Goal: Information Seeking & Learning: Check status

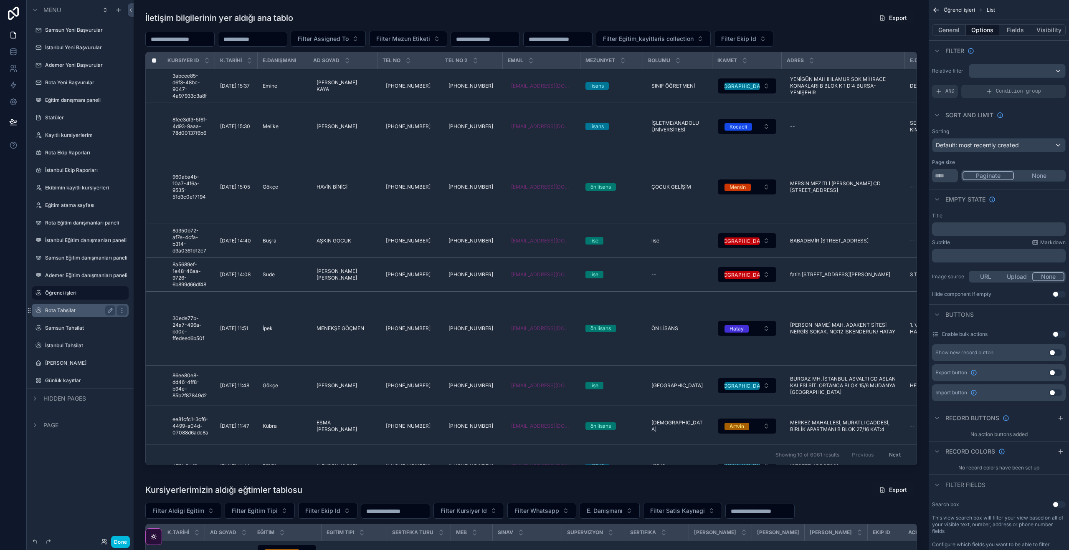
scroll to position [513, 0]
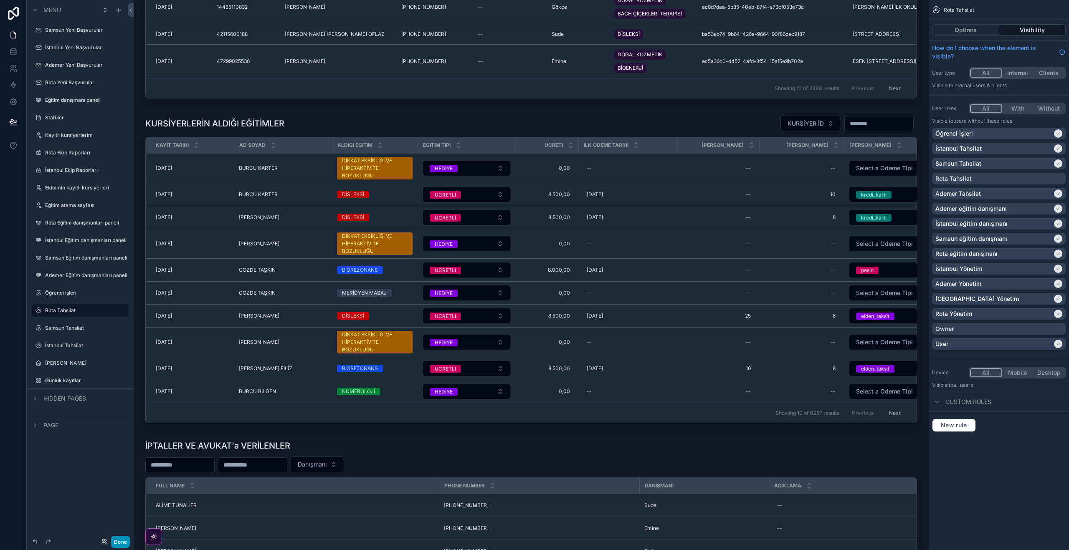
drag, startPoint x: 122, startPoint y: 532, endPoint x: 122, endPoint y: 538, distance: 5.4
click at [122, 535] on div "Menu Samsun Yeni Başvurular İstanbul Yeni Başvurular Ademer Yeni Başvurular Rot…" at bounding box center [80, 275] width 107 height 550
click at [122, 539] on button "Done" at bounding box center [120, 542] width 19 height 12
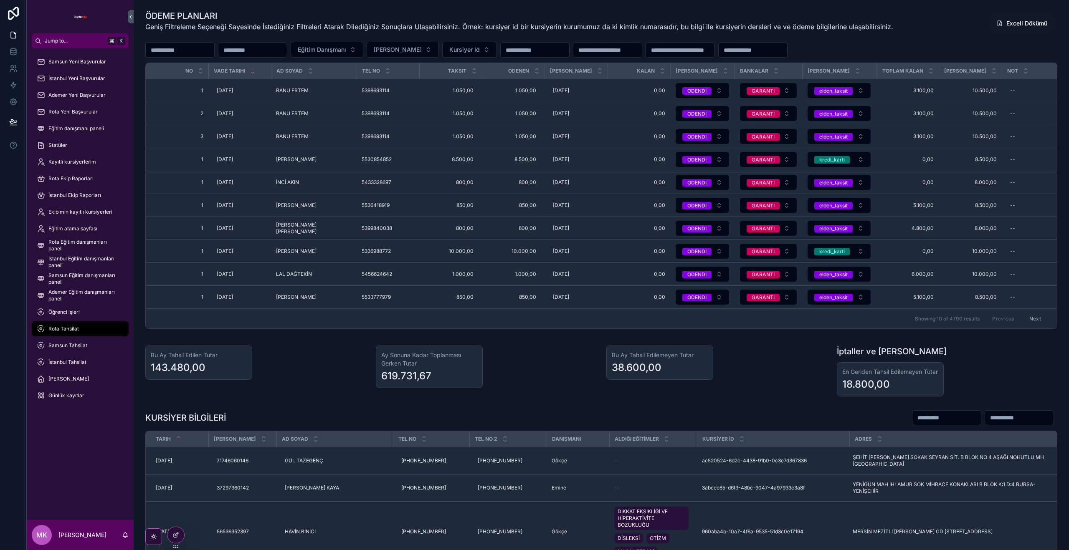
click at [180, 54] on input "scrollable content" at bounding box center [180, 50] width 68 height 12
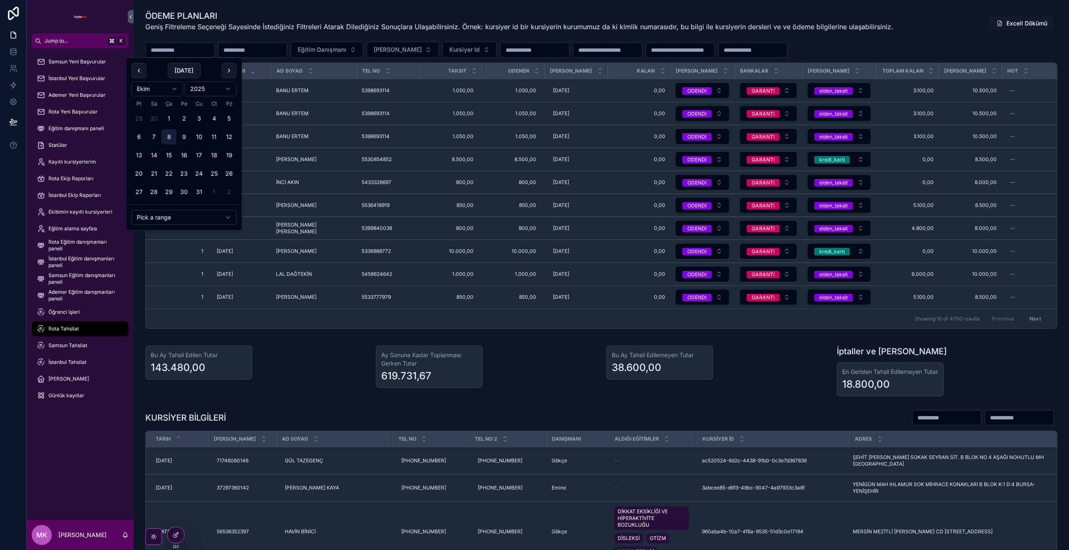
click at [169, 139] on button "8" at bounding box center [169, 136] width 15 height 15
type input "**********"
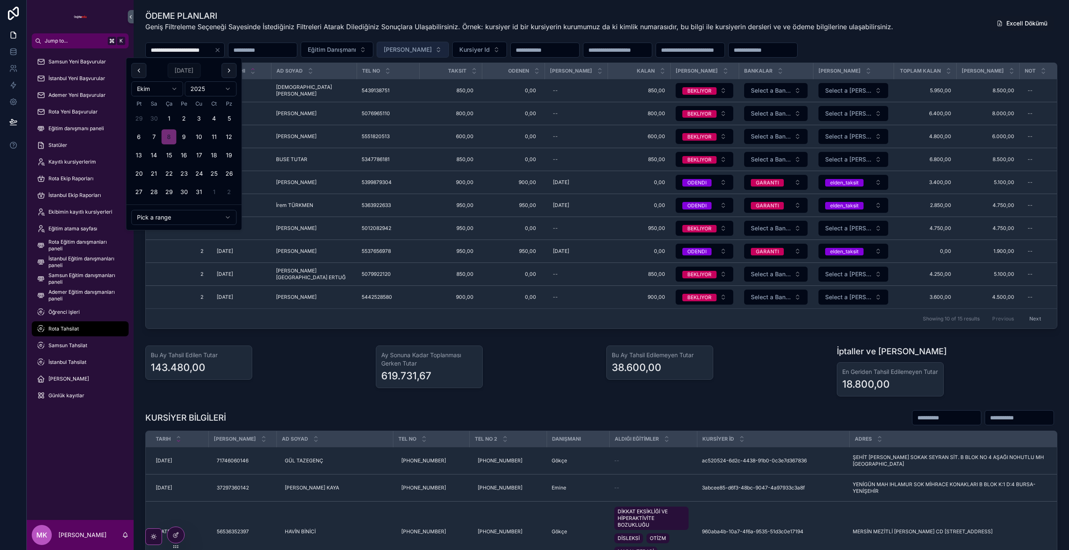
click at [432, 47] on span "[PERSON_NAME]" at bounding box center [408, 49] width 48 height 8
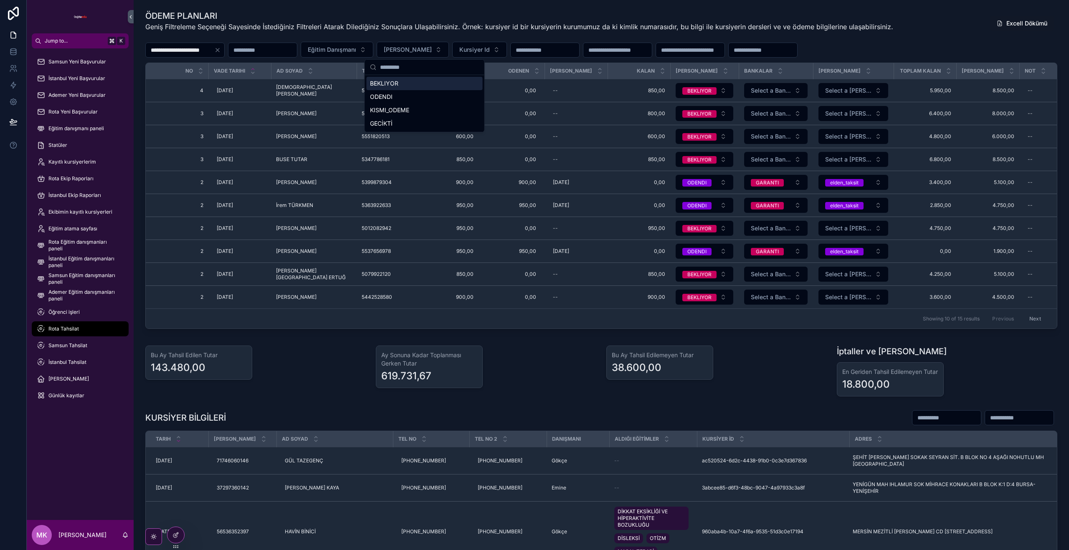
click at [432, 83] on div "BEKLIYOR" at bounding box center [424, 83] width 116 height 13
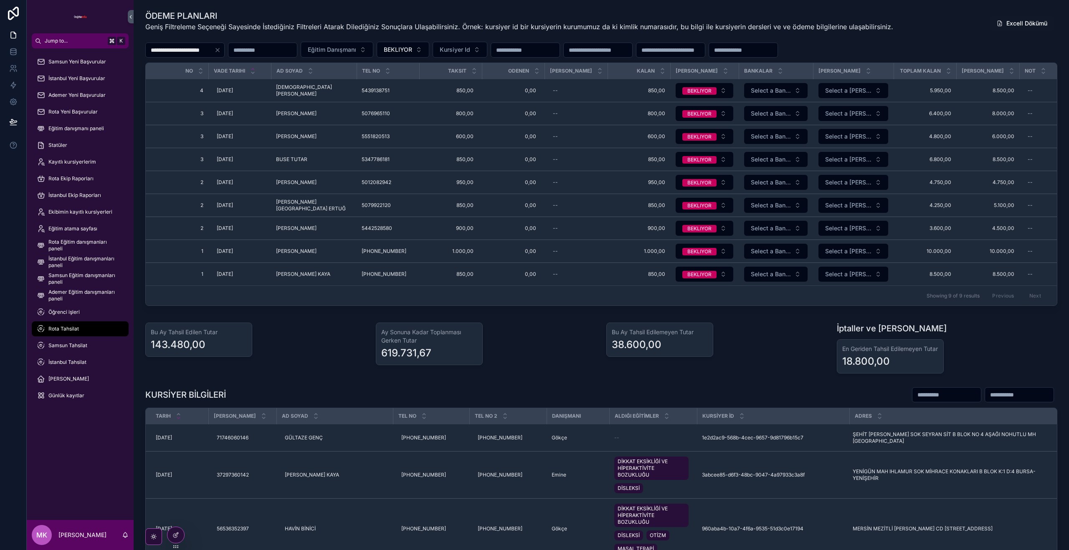
click at [61, 364] on span "İstanbul Tahsilat" at bounding box center [67, 362] width 38 height 7
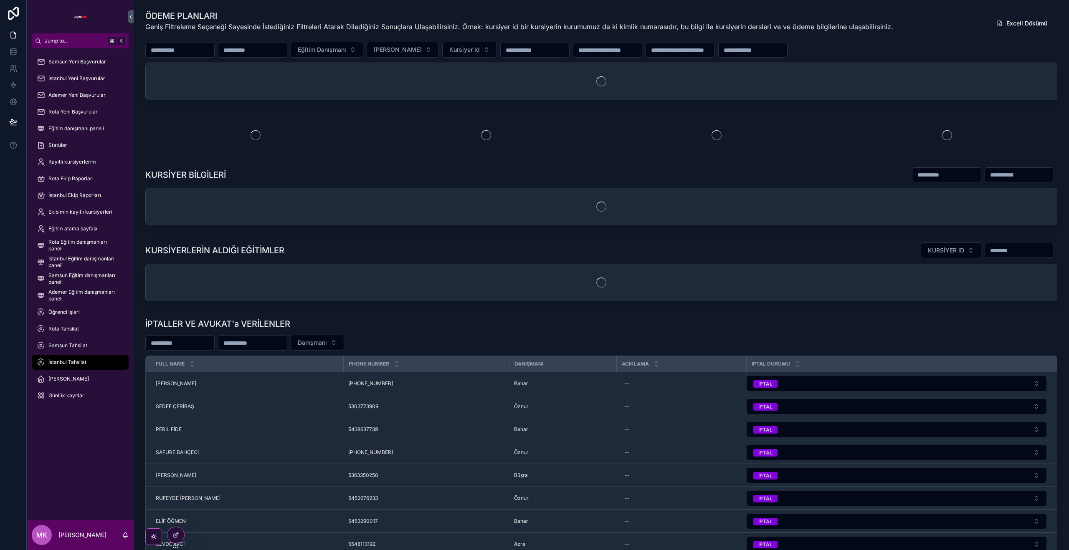
click at [190, 53] on input "scrollable content" at bounding box center [180, 50] width 68 height 12
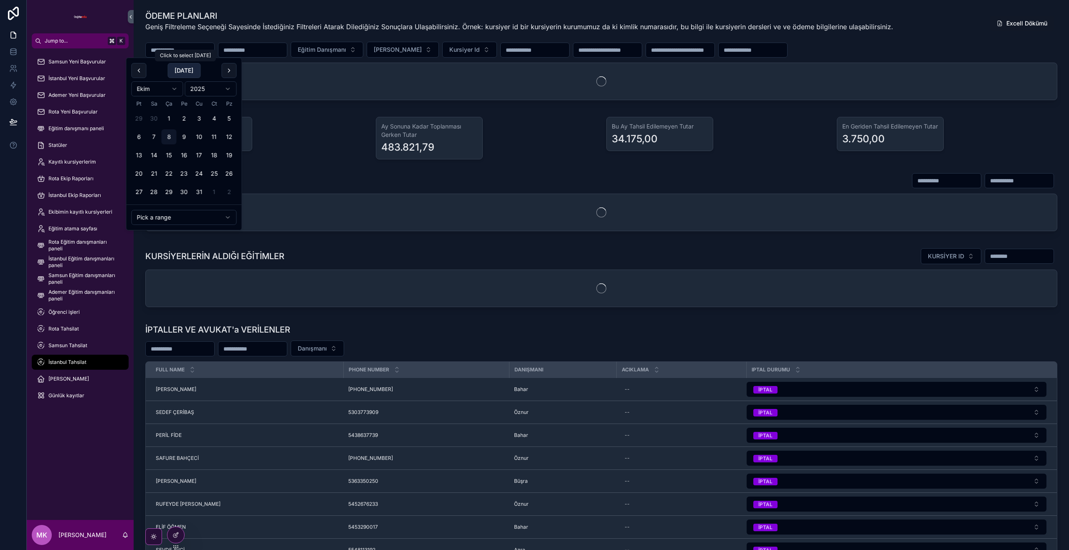
click at [181, 73] on button "Today" at bounding box center [183, 70] width 33 height 15
type input "**********"
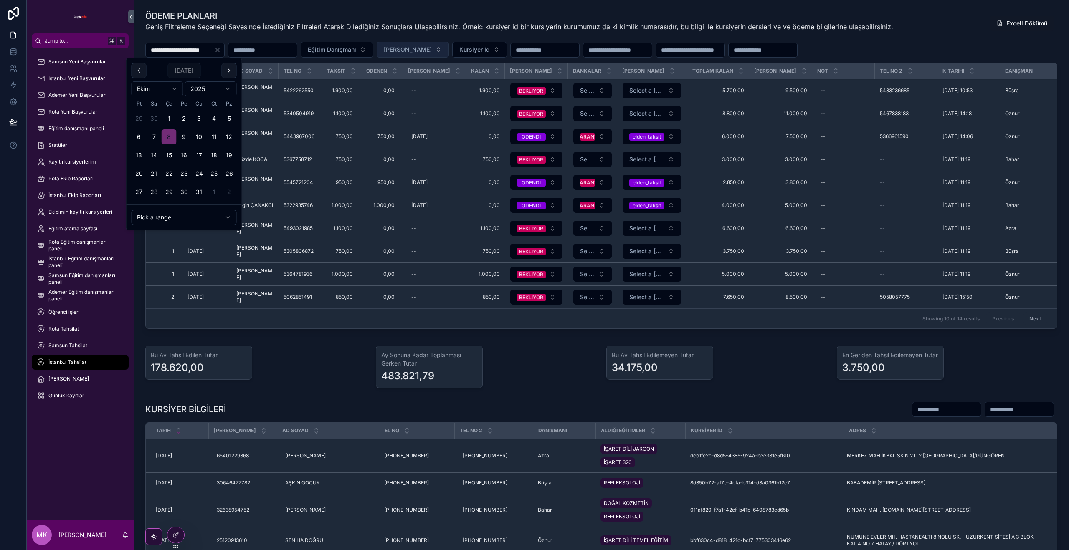
click at [413, 50] on span "[PERSON_NAME]" at bounding box center [408, 49] width 48 height 8
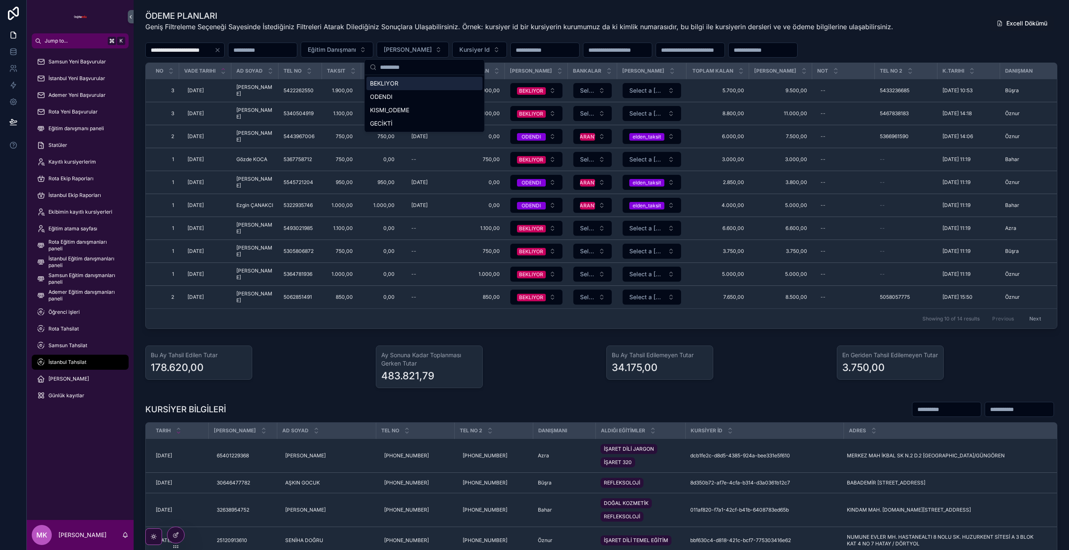
click at [428, 86] on div "BEKLIYOR" at bounding box center [424, 83] width 116 height 13
